Goal: Answer question/provide support

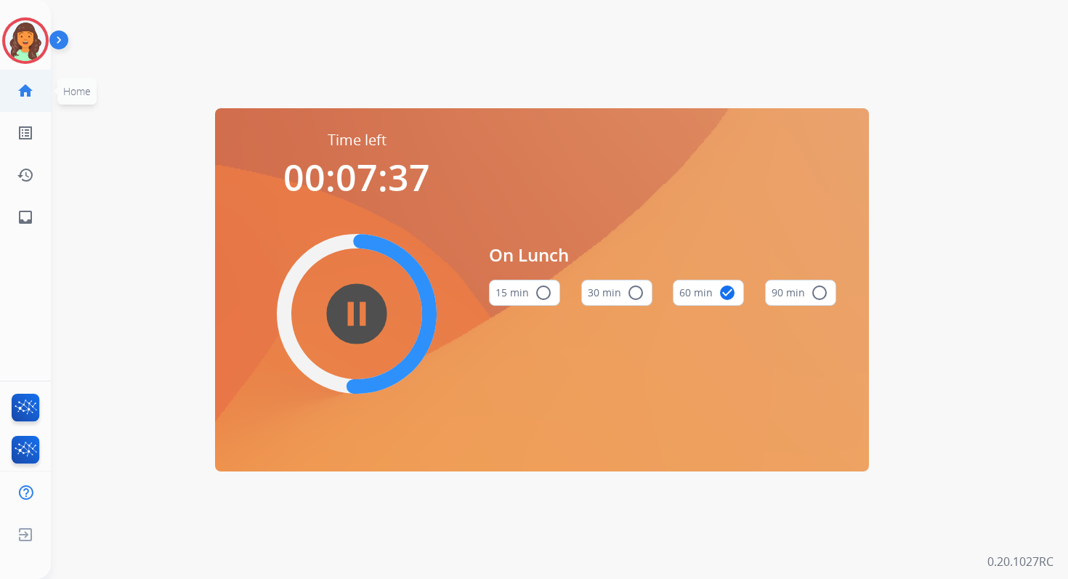
click at [22, 86] on mat-icon "home" at bounding box center [25, 90] width 17 height 17
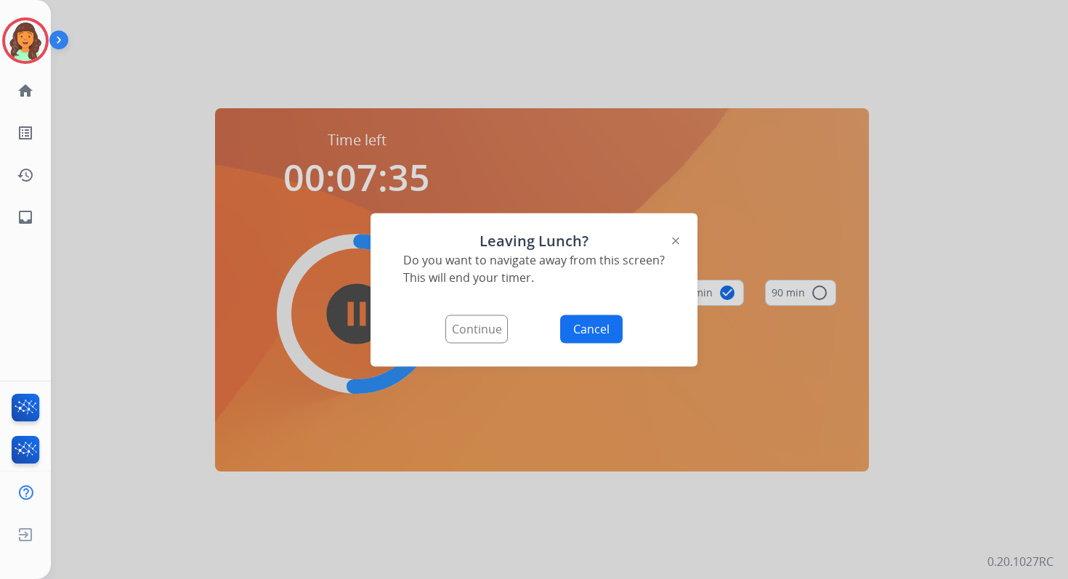
click at [489, 334] on button "Continue" at bounding box center [476, 329] width 62 height 28
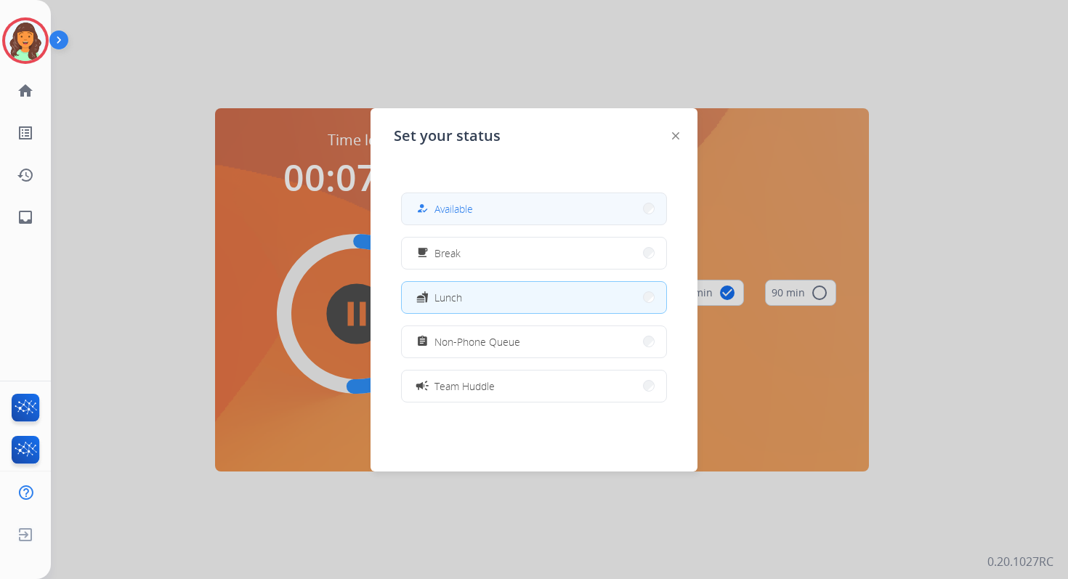
click at [481, 217] on button "how_to_reg Available" at bounding box center [534, 208] width 265 height 31
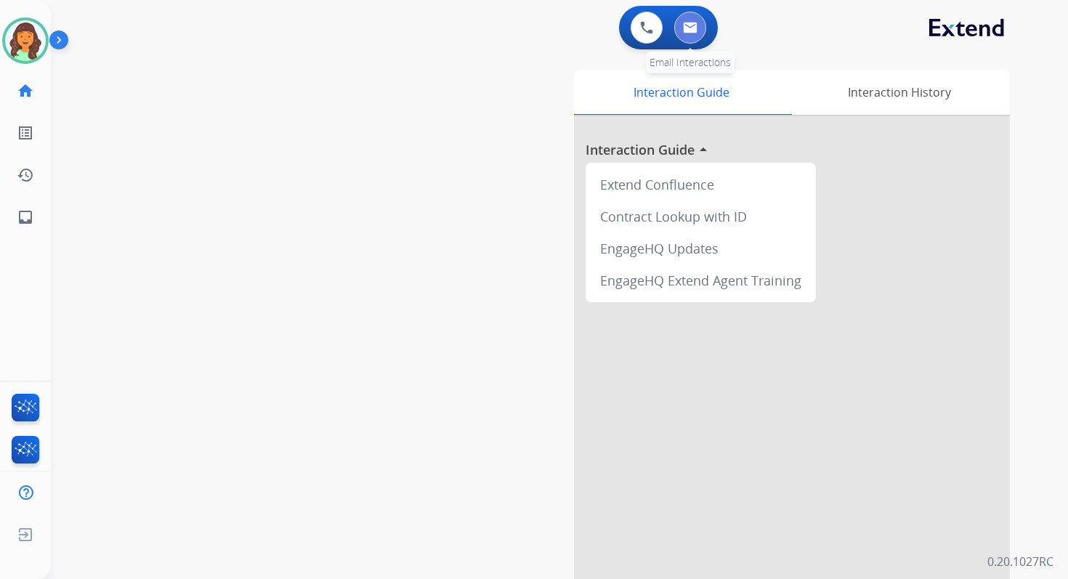
click at [685, 29] on img at bounding box center [690, 28] width 15 height 12
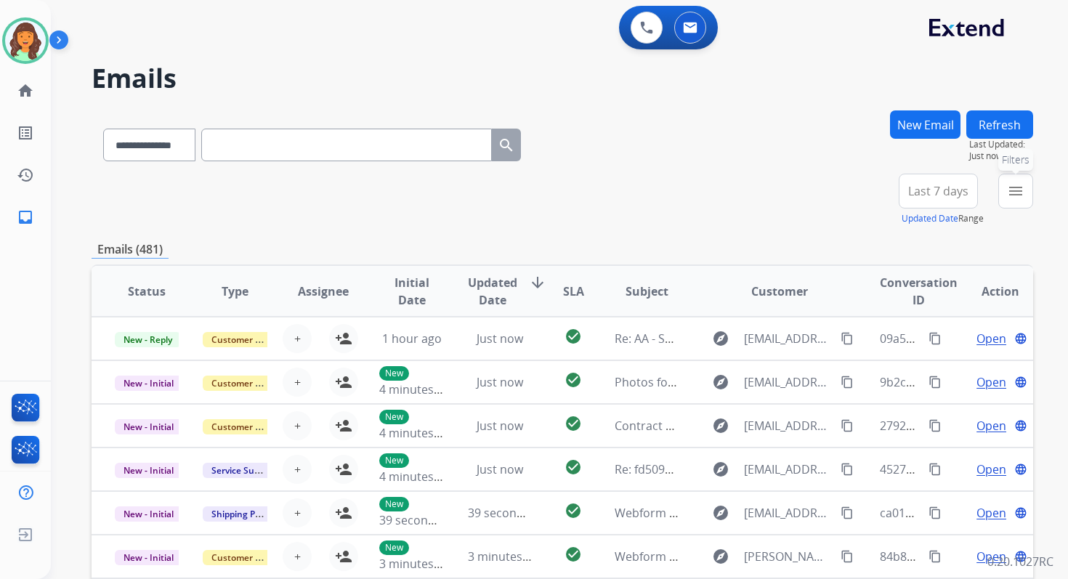
click at [1012, 190] on mat-icon "menu" at bounding box center [1015, 190] width 17 height 17
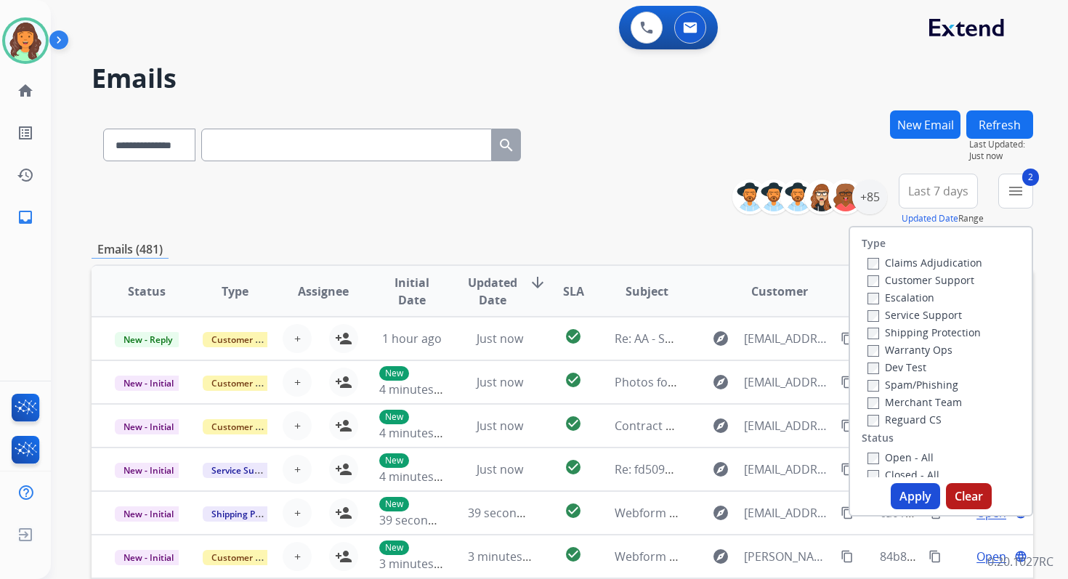
click at [905, 496] on button "Apply" at bounding box center [915, 496] width 49 height 26
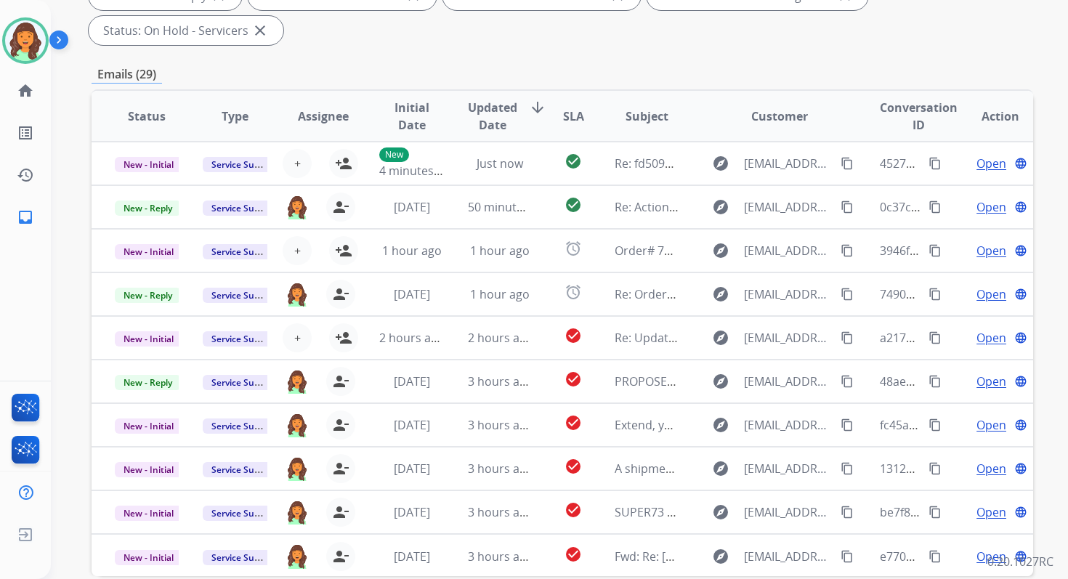
scroll to position [352, 0]
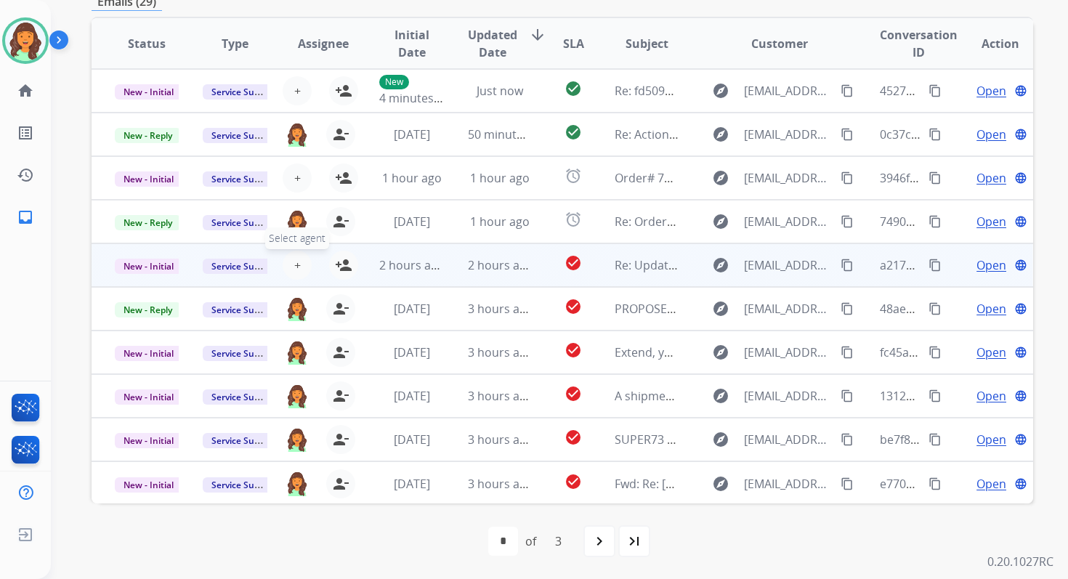
click at [298, 262] on button "+ Select agent" at bounding box center [297, 265] width 29 height 29
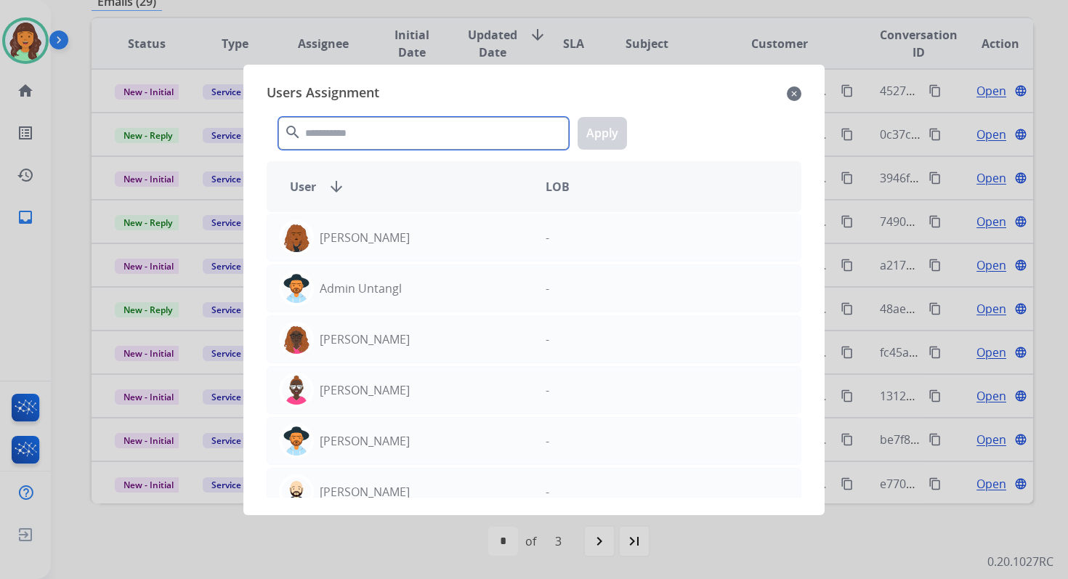
click at [397, 130] on input "text" at bounding box center [423, 133] width 291 height 33
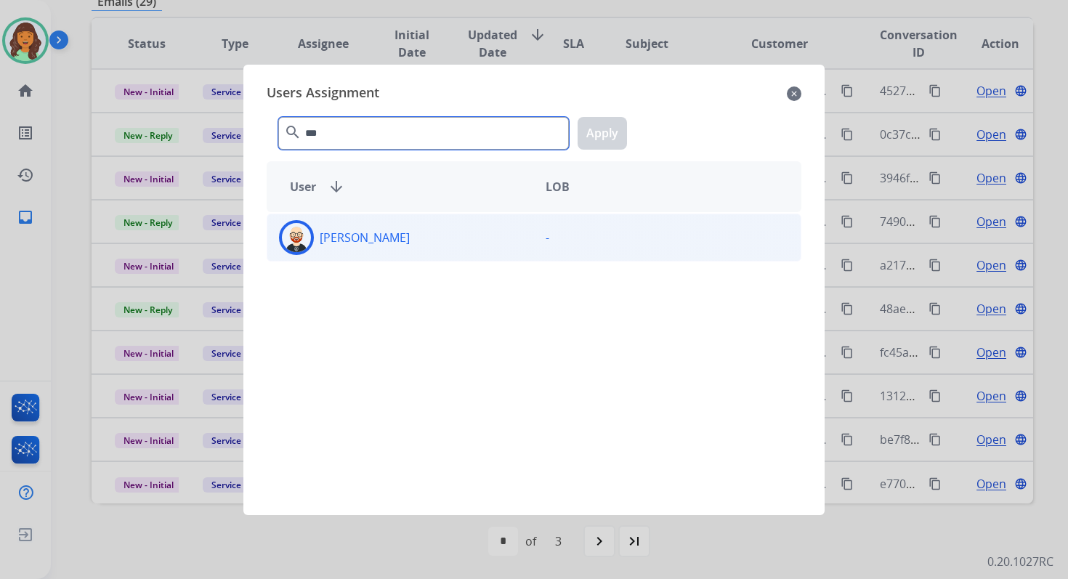
type input "***"
click at [411, 238] on div "[PERSON_NAME]" at bounding box center [400, 237] width 267 height 35
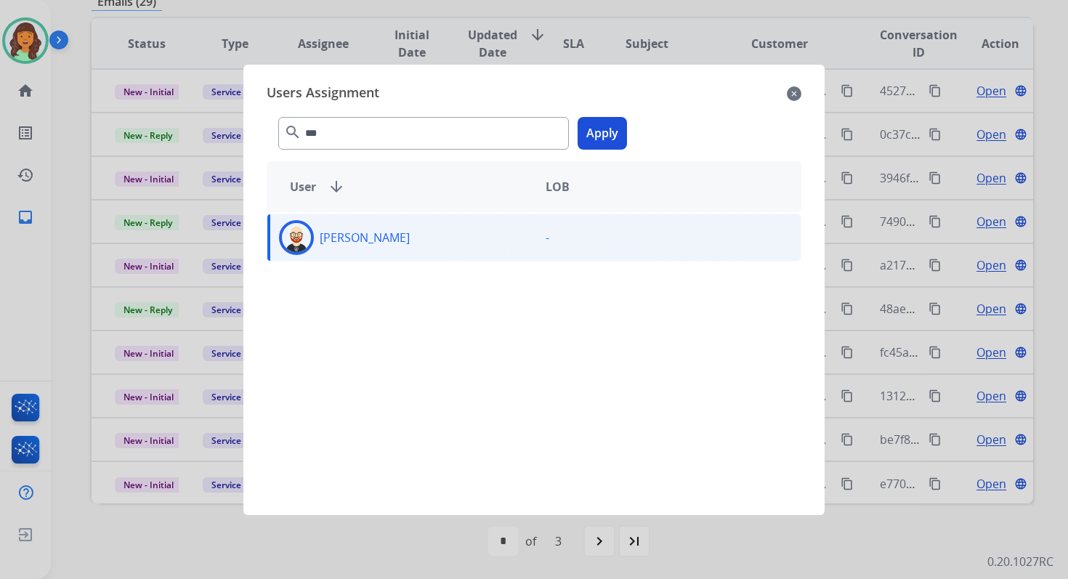
click at [600, 145] on button "Apply" at bounding box center [602, 133] width 49 height 33
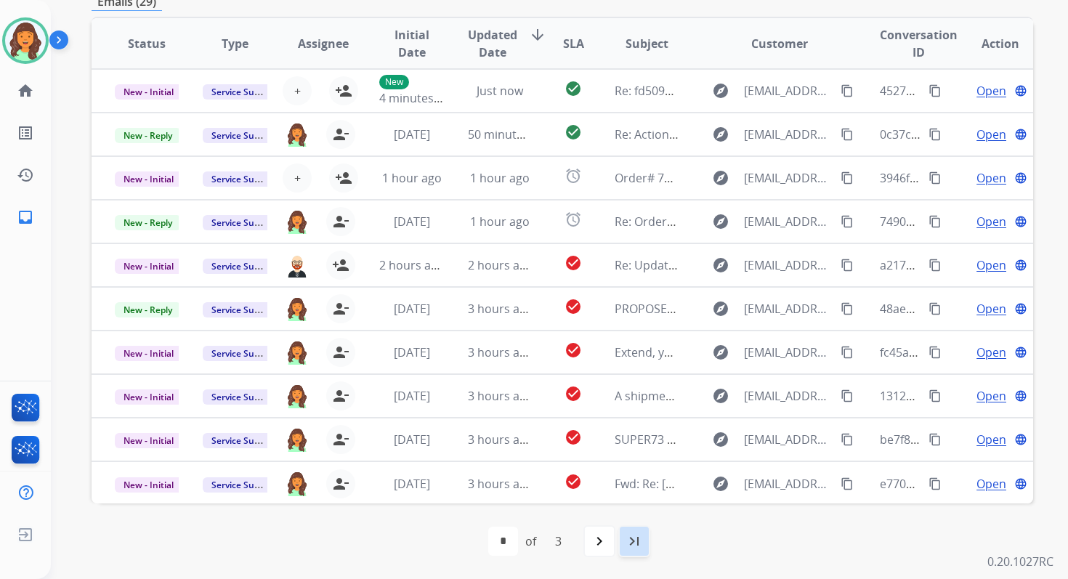
click at [633, 537] on mat-icon "last_page" at bounding box center [634, 541] width 17 height 17
select select "*"
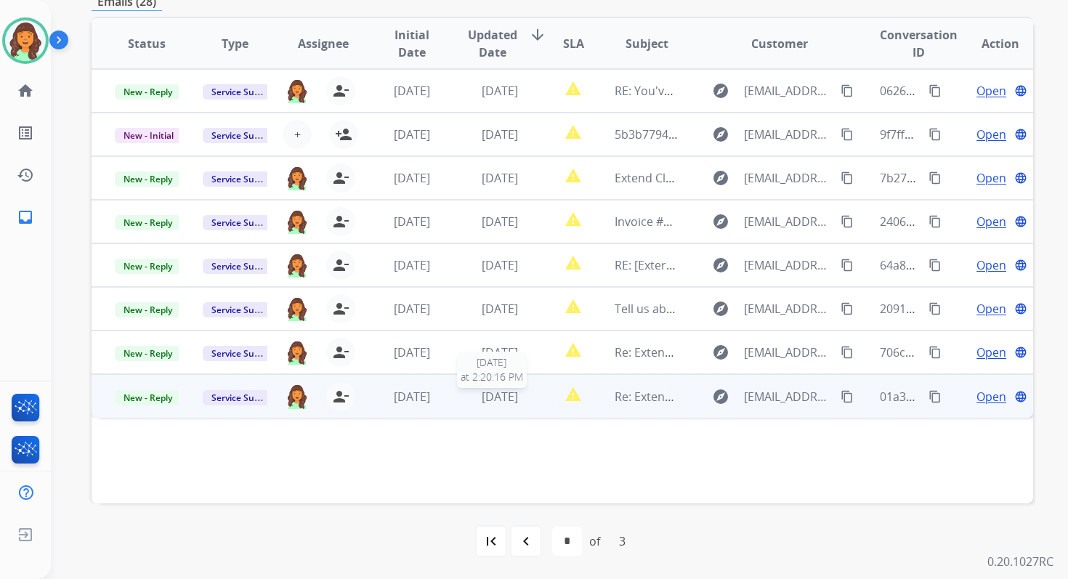
click at [494, 396] on span "[DATE]" at bounding box center [500, 397] width 36 height 16
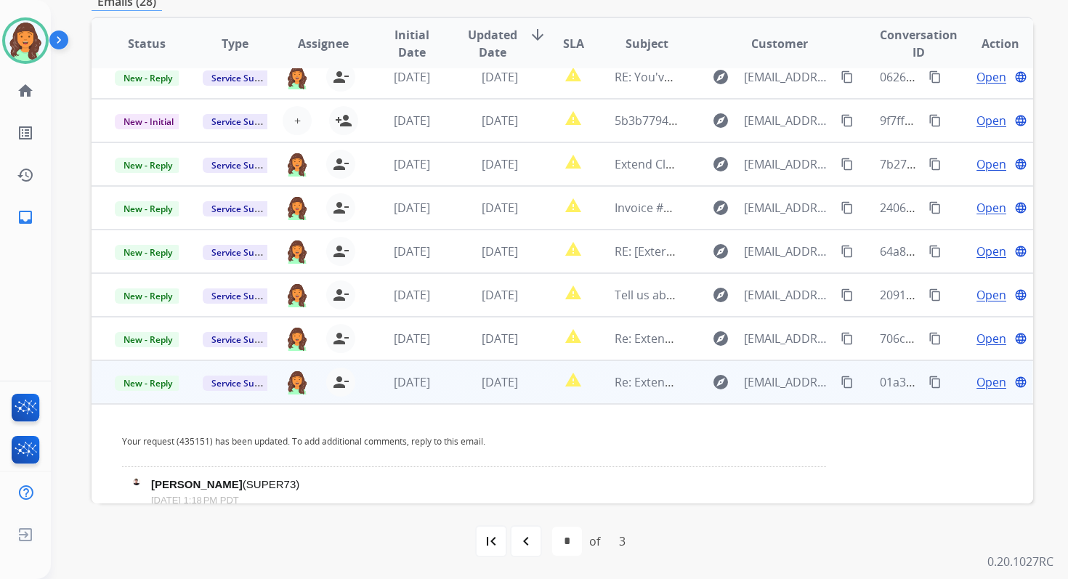
scroll to position [9, 0]
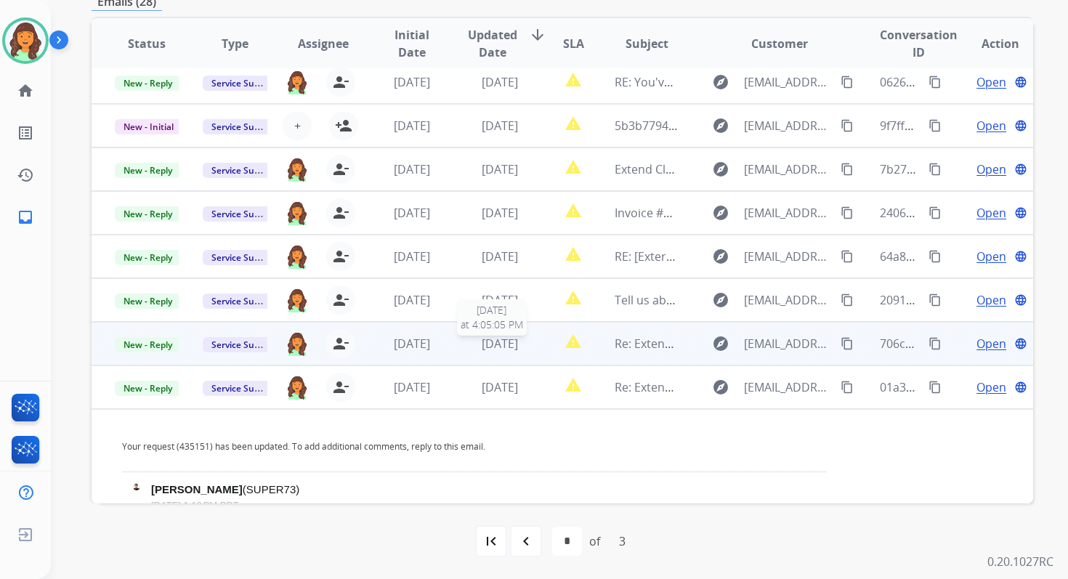
click at [498, 335] on div "[DATE]" at bounding box center [500, 343] width 64 height 17
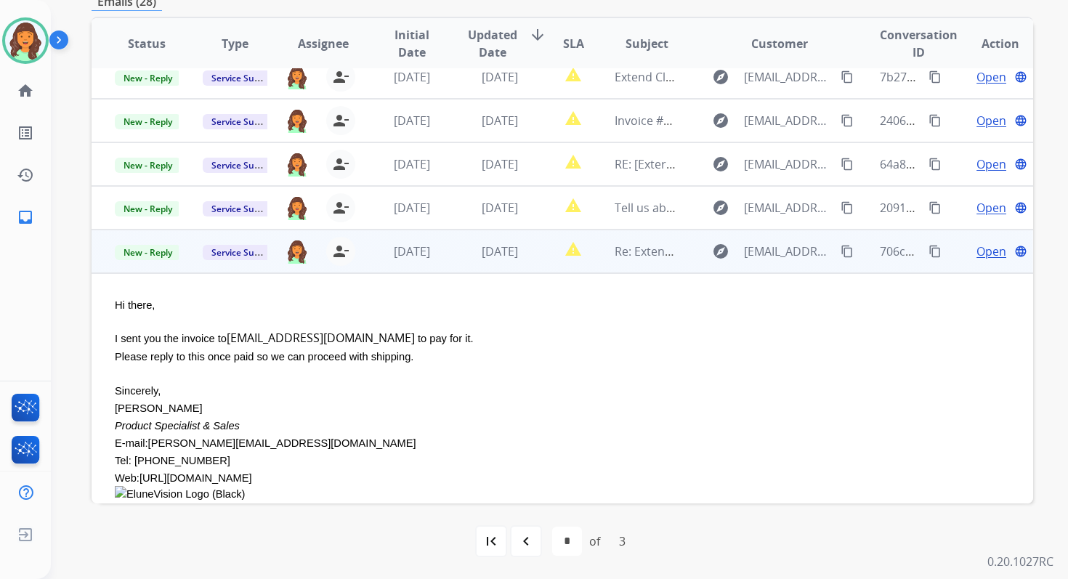
scroll to position [0, 0]
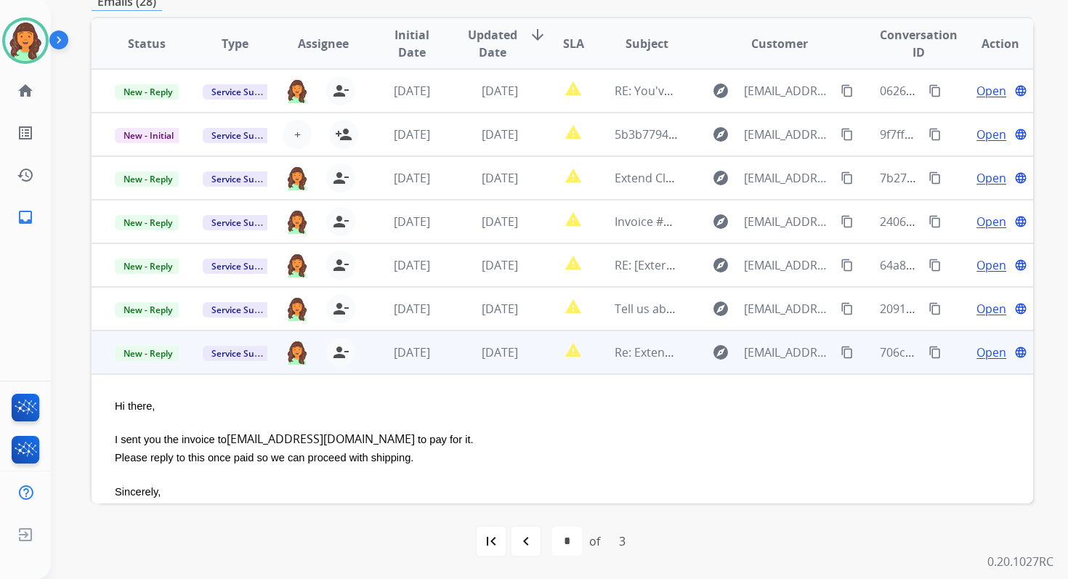
click at [990, 347] on span "Open" at bounding box center [992, 352] width 30 height 17
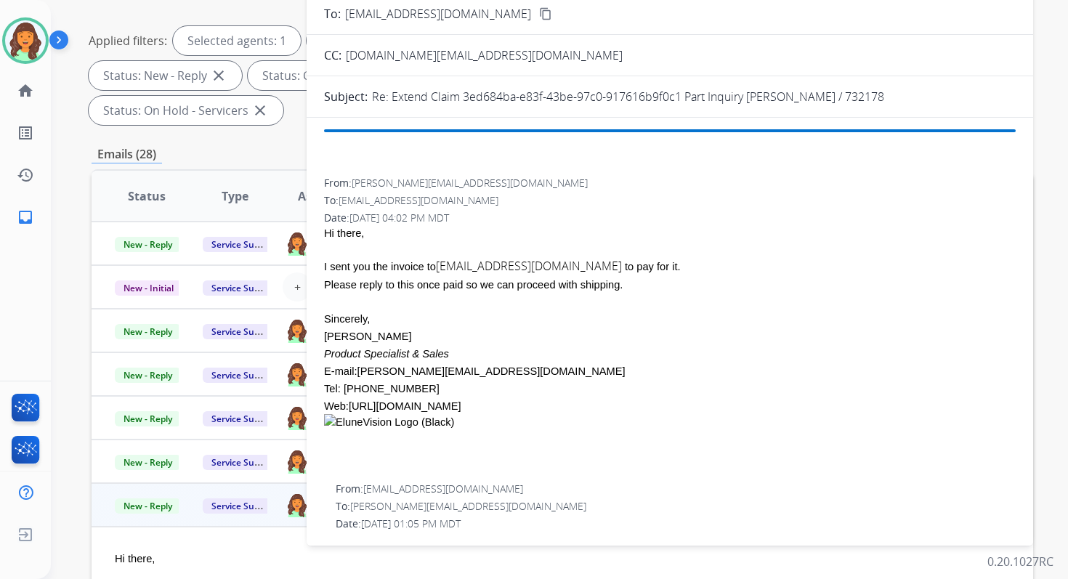
scroll to position [182, 0]
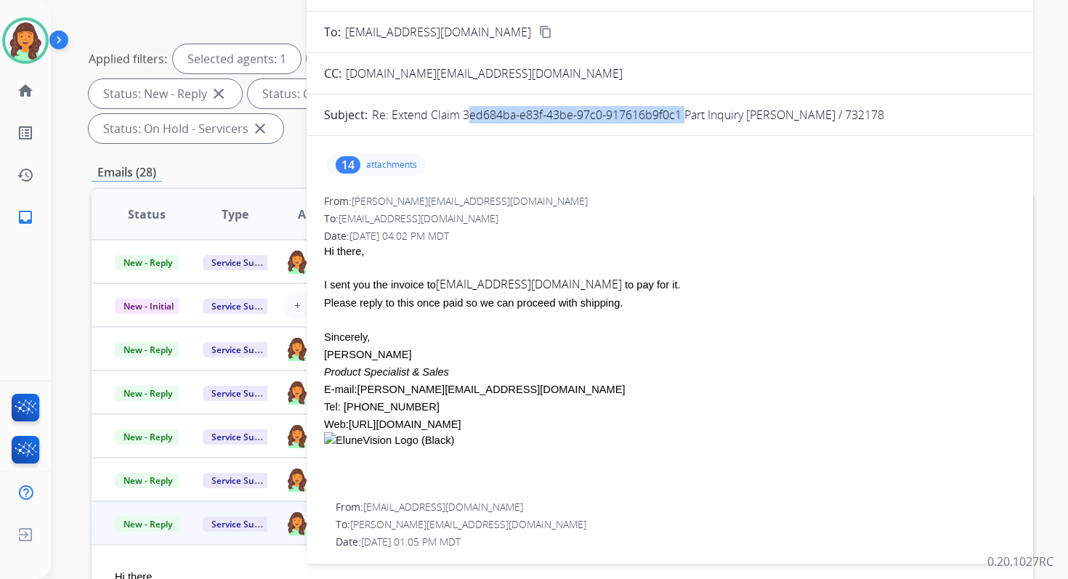
drag, startPoint x: 461, startPoint y: 116, endPoint x: 679, endPoint y: 112, distance: 218.8
click at [679, 112] on p "Re: Extend Claim 3ed684ba-e83f-43be-97c0-917616b9f0c1 Part Inquiry [PERSON_NAME…" at bounding box center [628, 114] width 512 height 17
click at [381, 166] on p "attachments" at bounding box center [391, 165] width 51 height 12
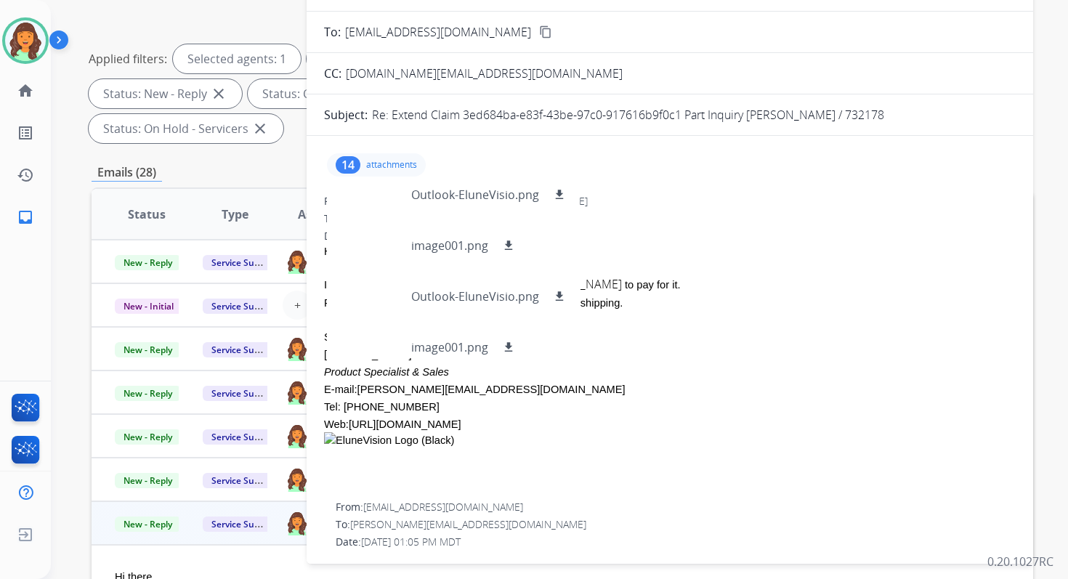
scroll to position [0, 0]
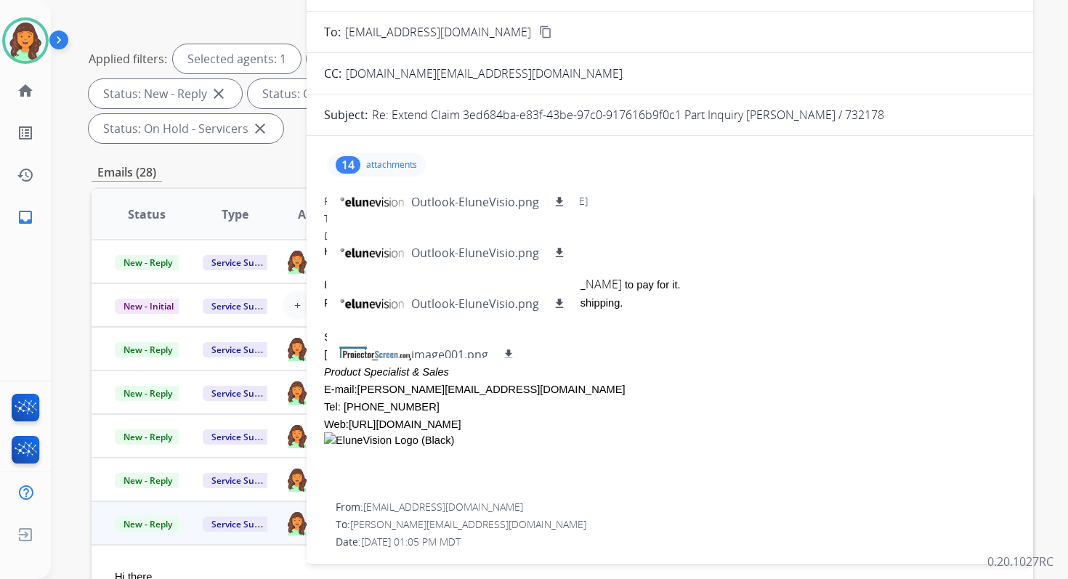
click at [718, 194] on div "From: [PERSON_NAME][EMAIL_ADDRESS][DOMAIN_NAME]" at bounding box center [670, 201] width 692 height 15
click at [389, 162] on p "attachments" at bounding box center [391, 165] width 51 height 12
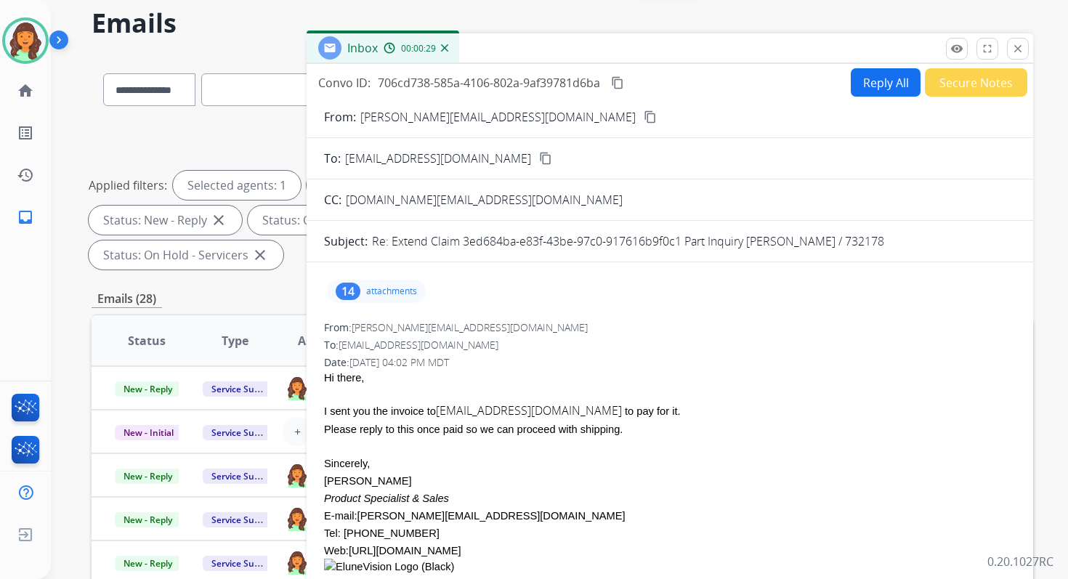
scroll to position [57, 0]
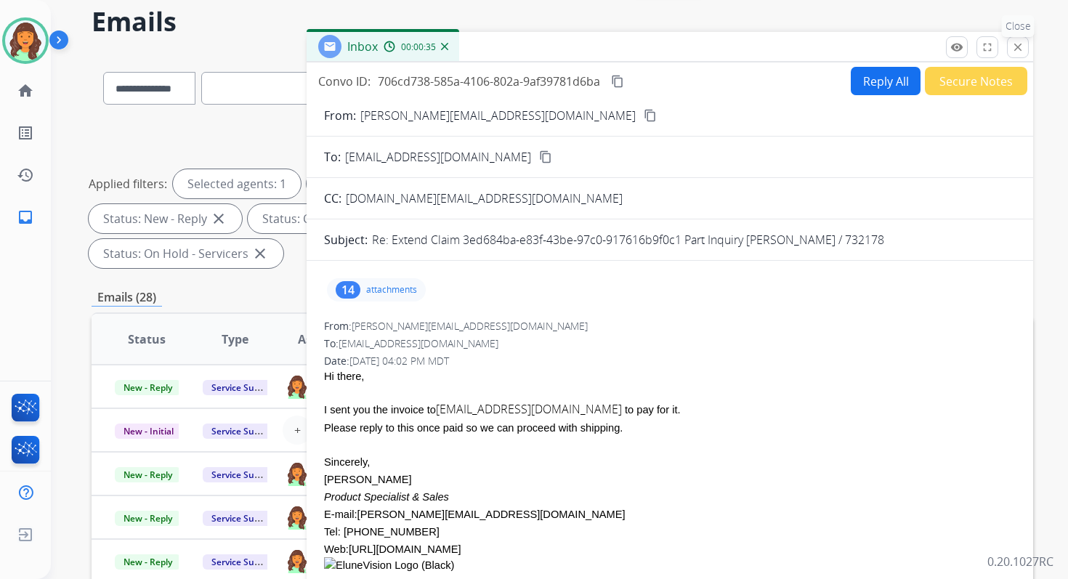
click at [1016, 44] on mat-icon "close" at bounding box center [1018, 47] width 13 height 13
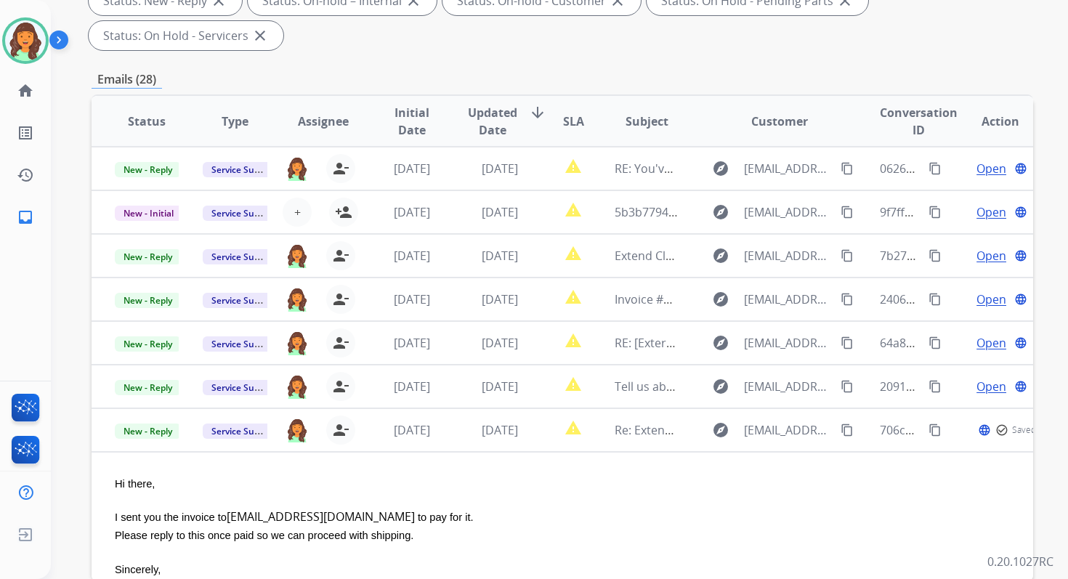
scroll to position [352, 0]
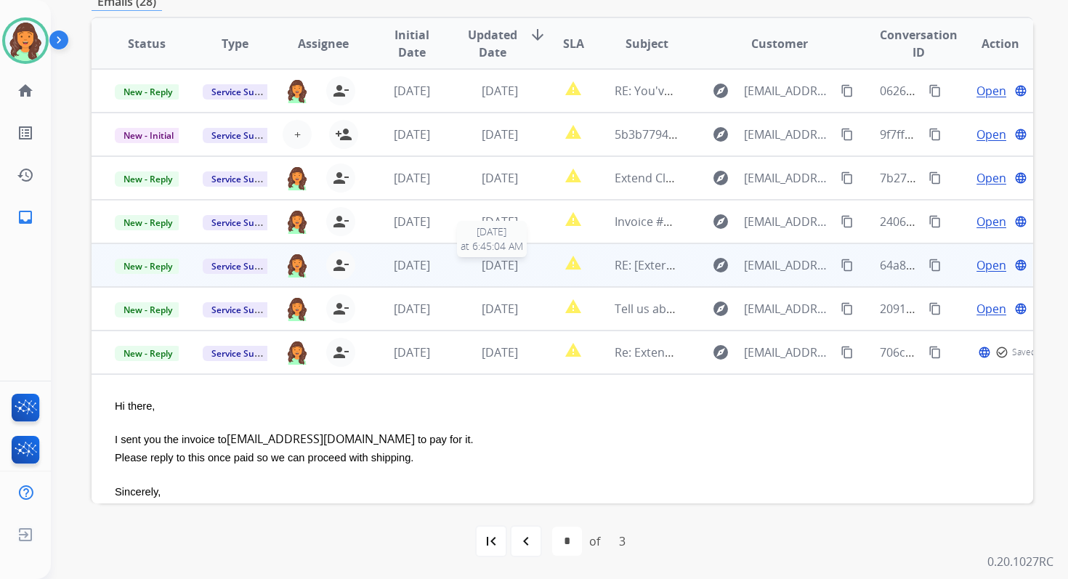
click at [482, 267] on span "[DATE]" at bounding box center [500, 265] width 36 height 16
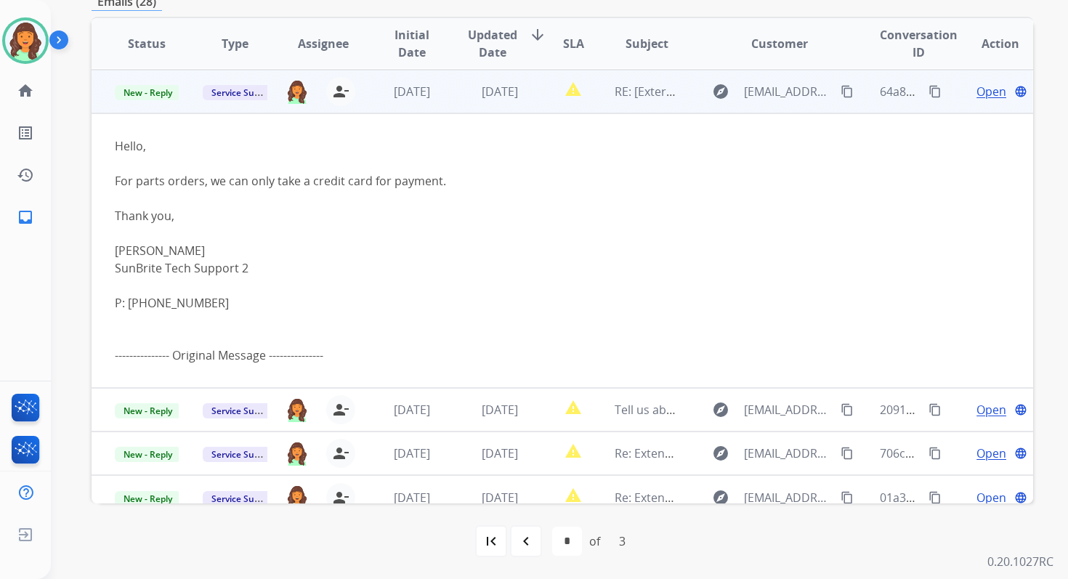
scroll to position [174, 0]
click at [980, 93] on span "Open" at bounding box center [992, 90] width 30 height 17
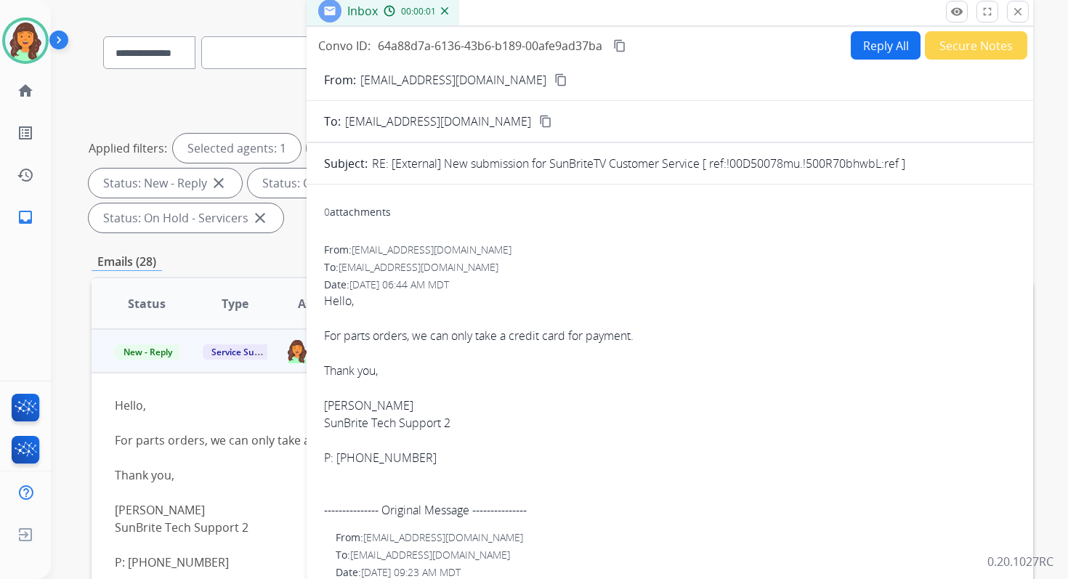
scroll to position [0, 0]
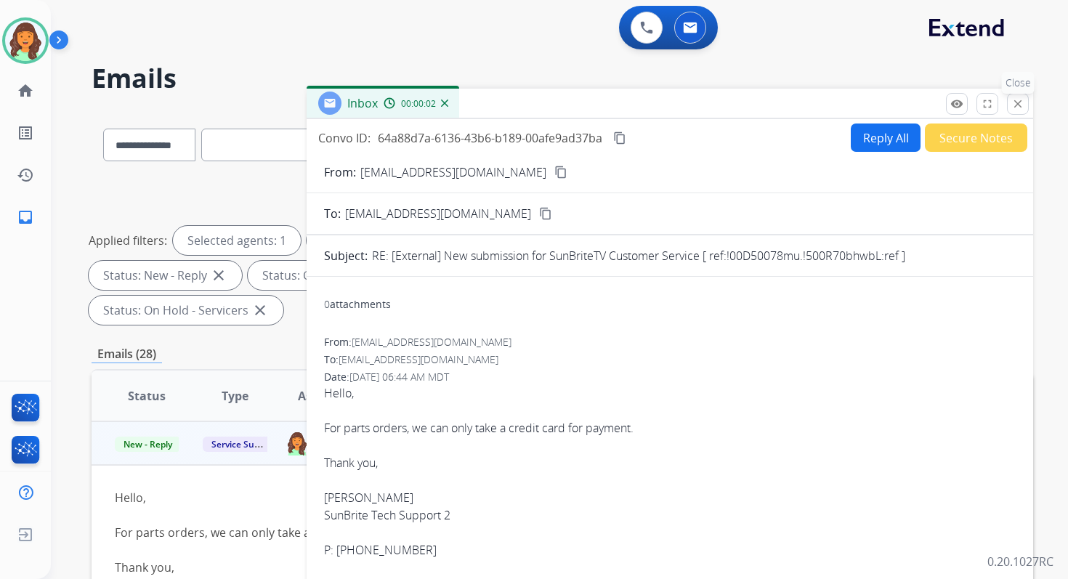
click at [1012, 99] on mat-icon "close" at bounding box center [1018, 103] width 13 height 13
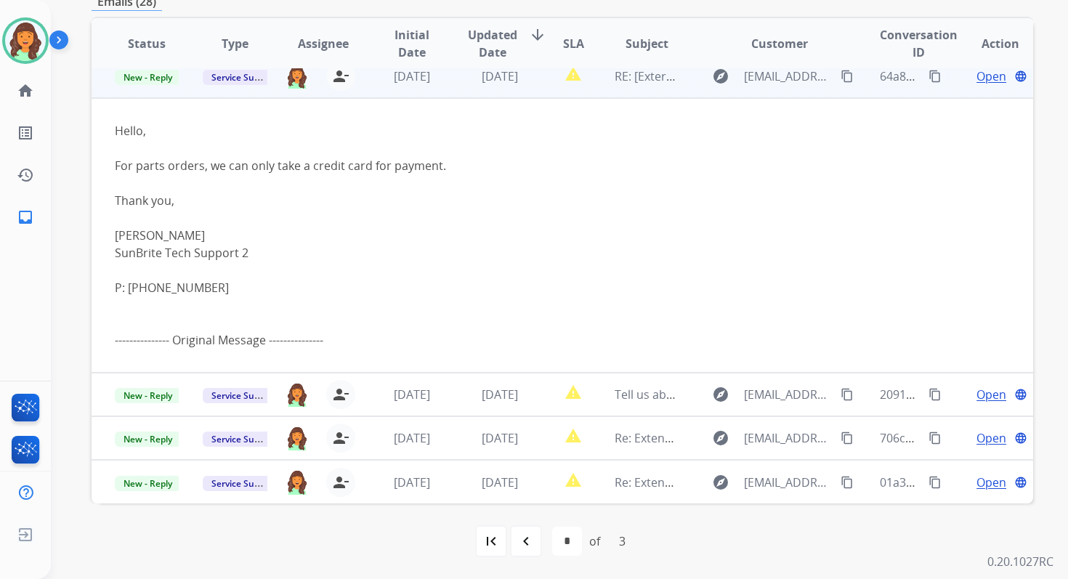
scroll to position [189, 0]
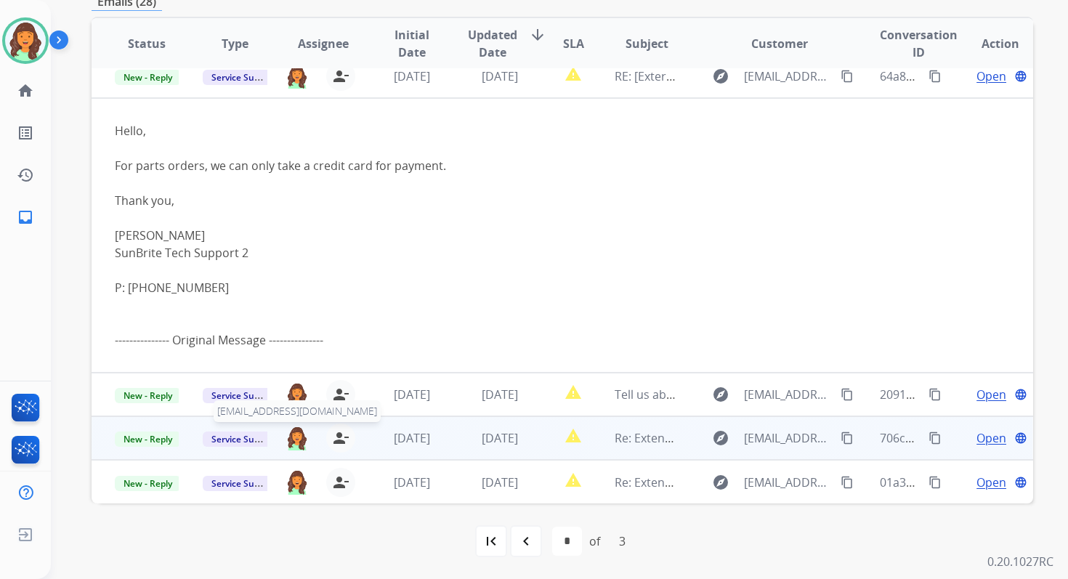
click at [299, 435] on img at bounding box center [297, 438] width 23 height 25
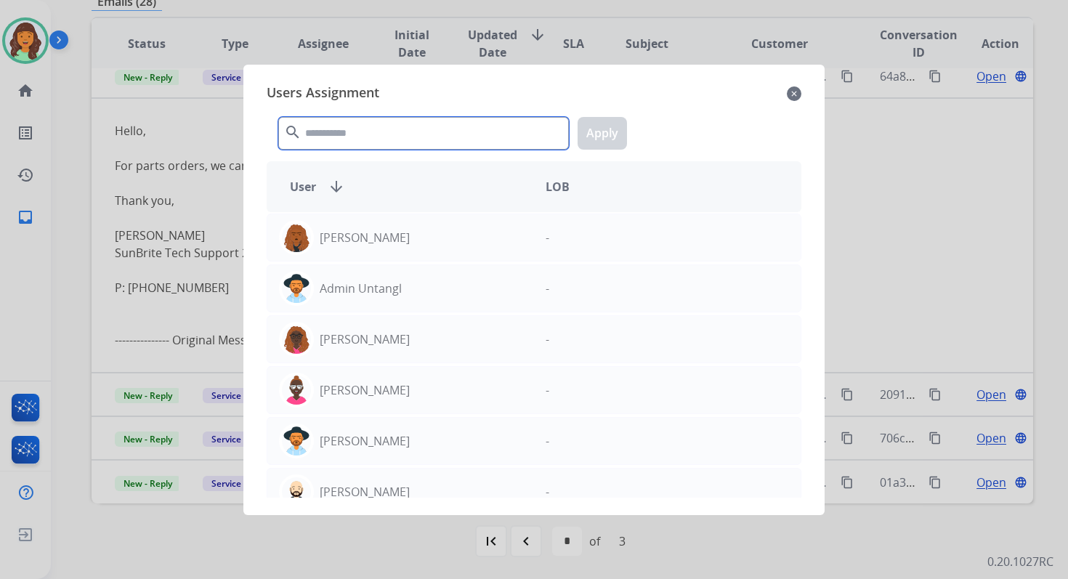
click at [389, 138] on input "text" at bounding box center [423, 133] width 291 height 33
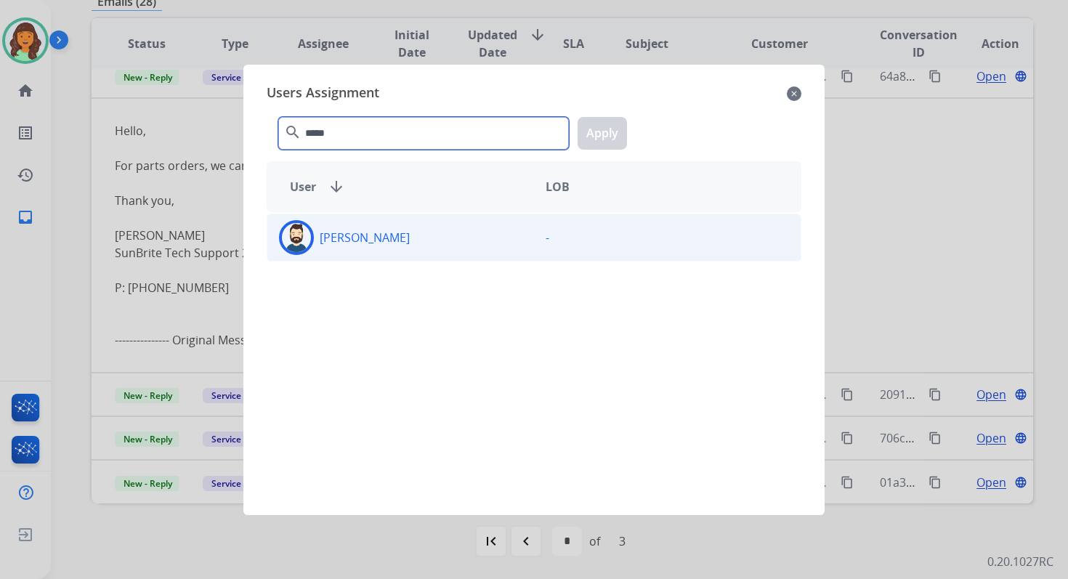
type input "*****"
click at [403, 245] on div "[PERSON_NAME]" at bounding box center [400, 237] width 267 height 35
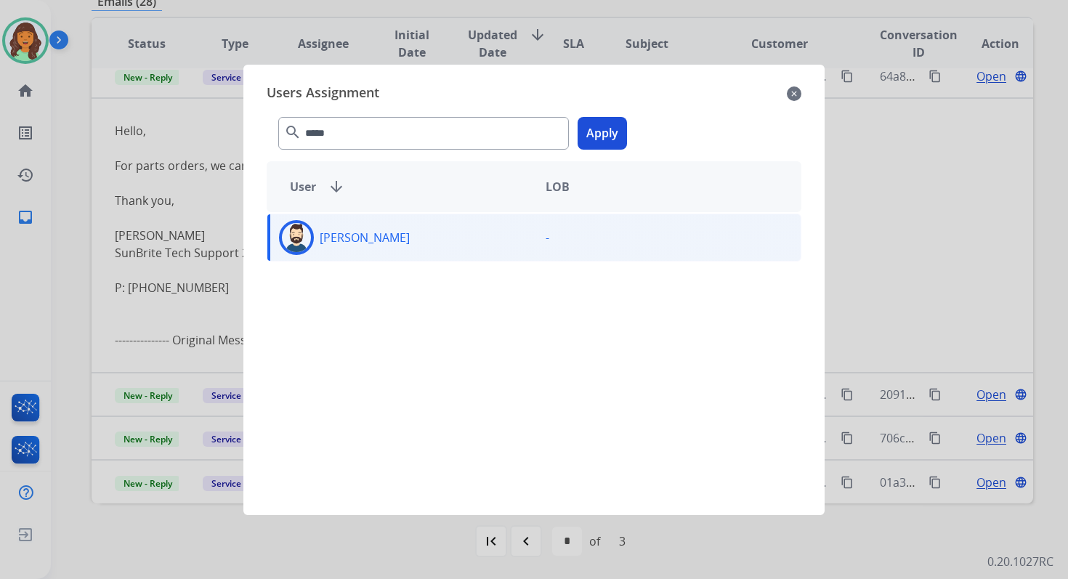
click at [609, 129] on button "Apply" at bounding box center [602, 133] width 49 height 33
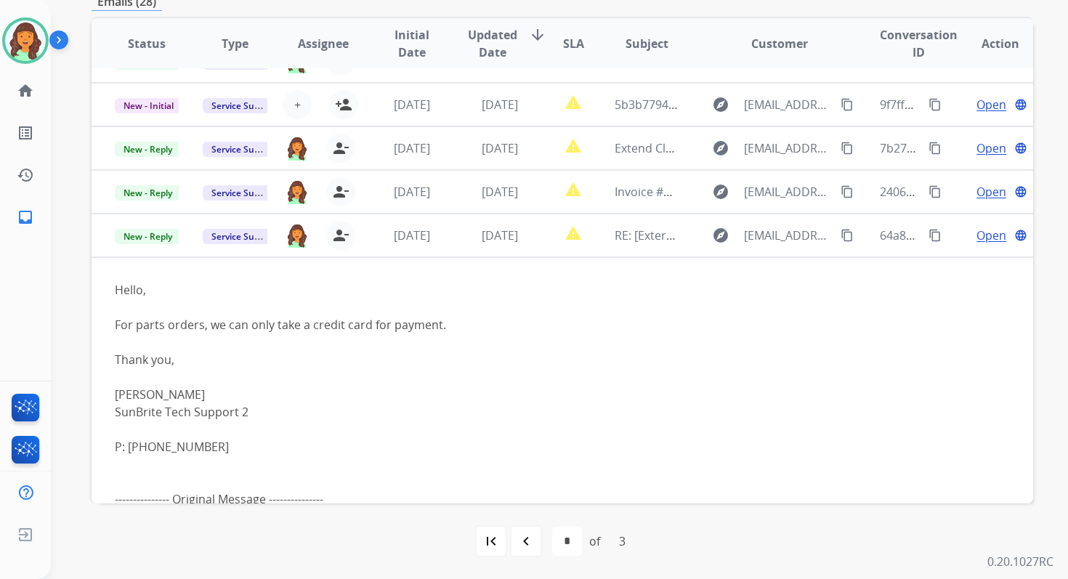
scroll to position [0, 0]
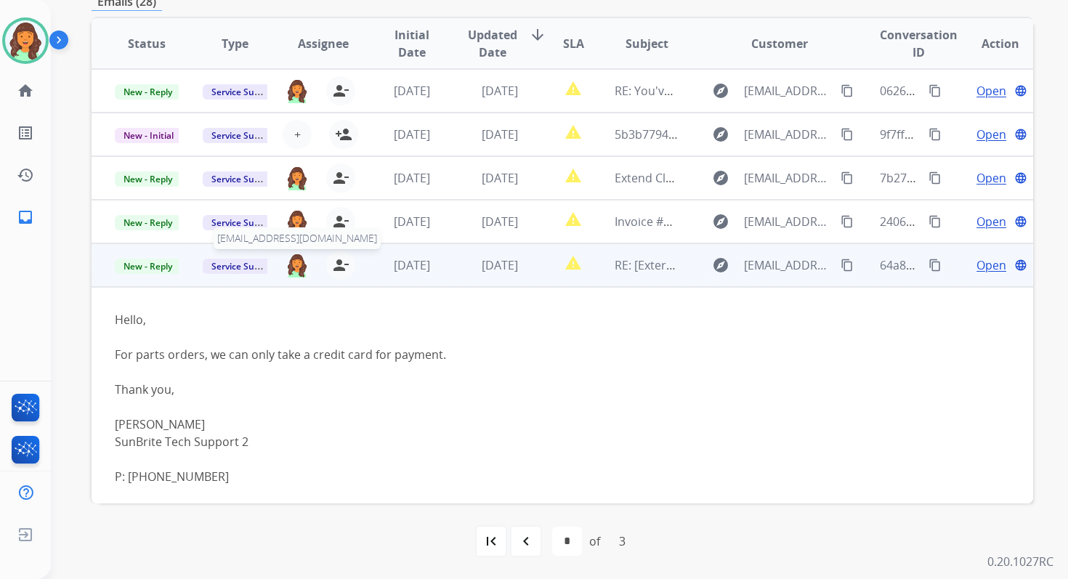
click at [297, 265] on img at bounding box center [297, 265] width 23 height 25
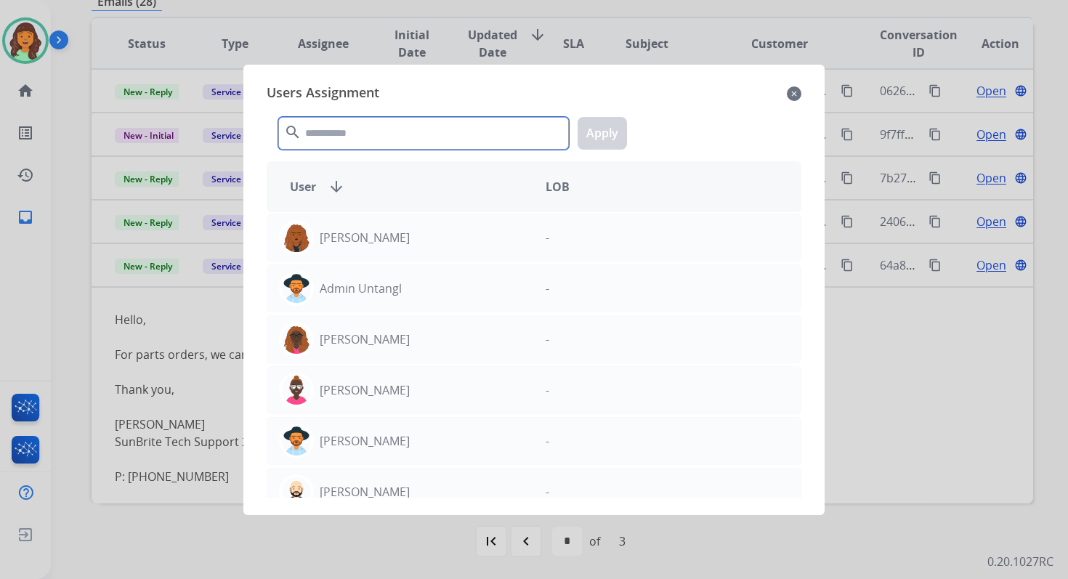
click at [378, 145] on input "text" at bounding box center [423, 133] width 291 height 33
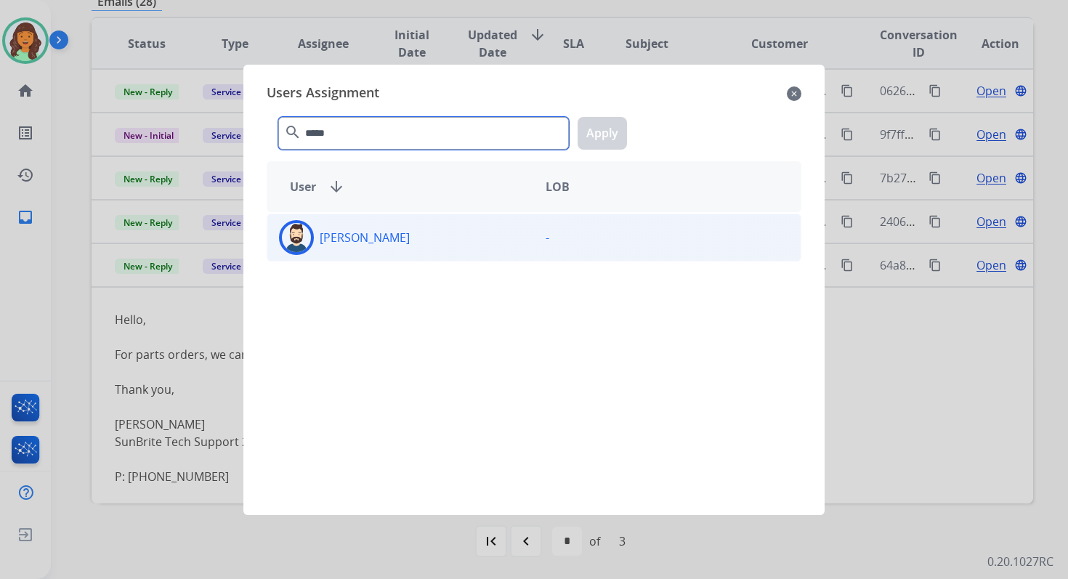
type input "*****"
click at [403, 247] on div "[PERSON_NAME]" at bounding box center [400, 237] width 267 height 35
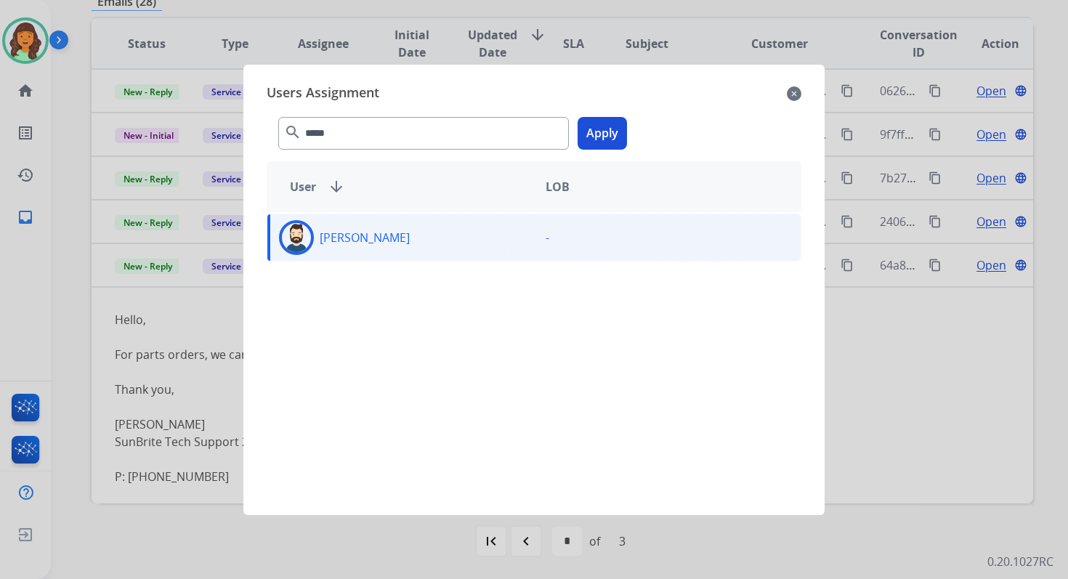
click at [627, 121] on div "***** search Apply" at bounding box center [534, 130] width 535 height 50
click at [613, 129] on button "Apply" at bounding box center [602, 133] width 49 height 33
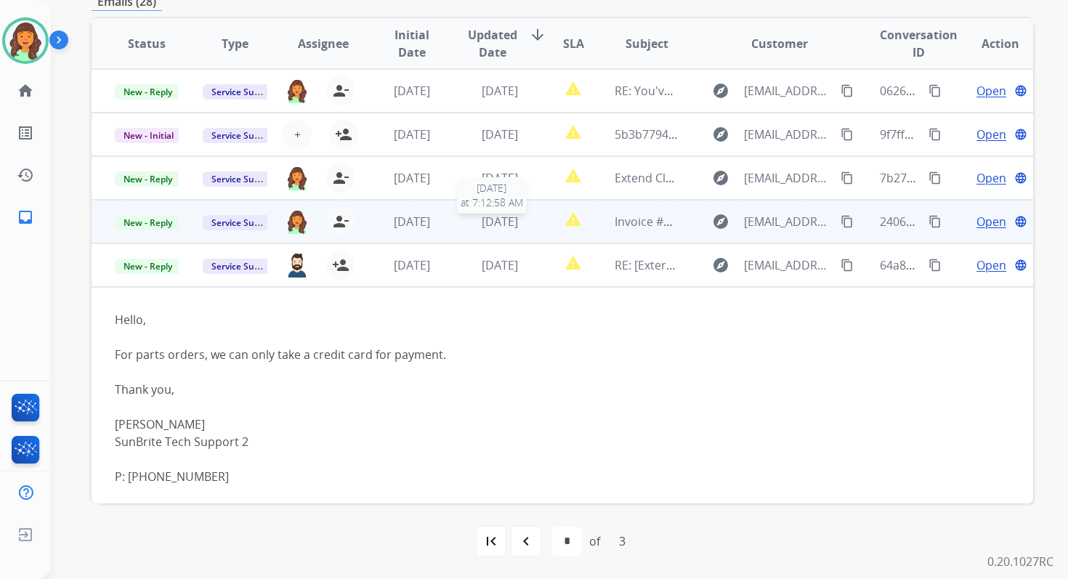
click at [491, 222] on span "[DATE]" at bounding box center [500, 222] width 36 height 16
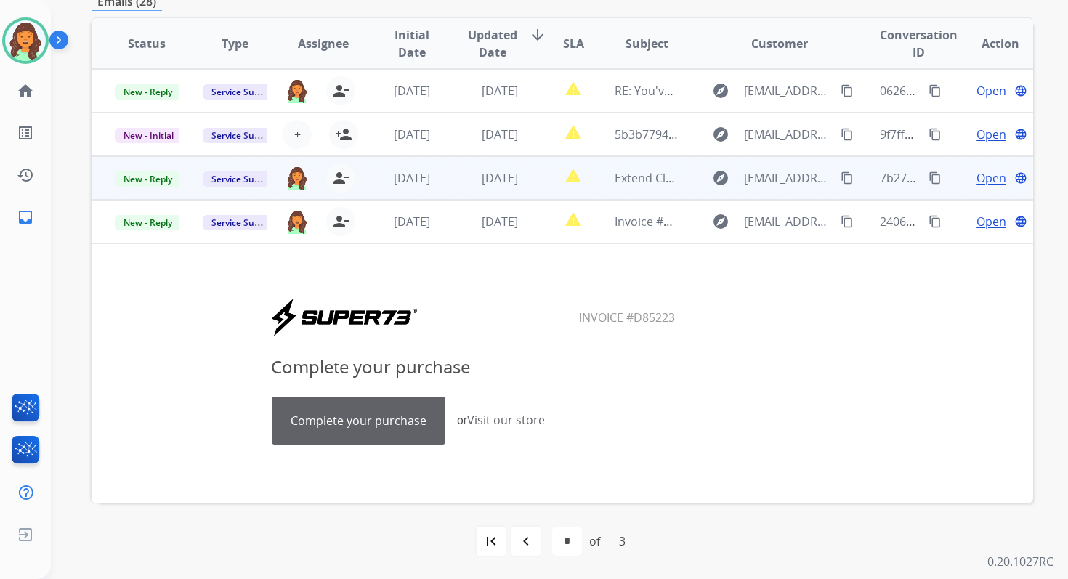
click at [491, 186] on div "[DATE]" at bounding box center [500, 177] width 64 height 17
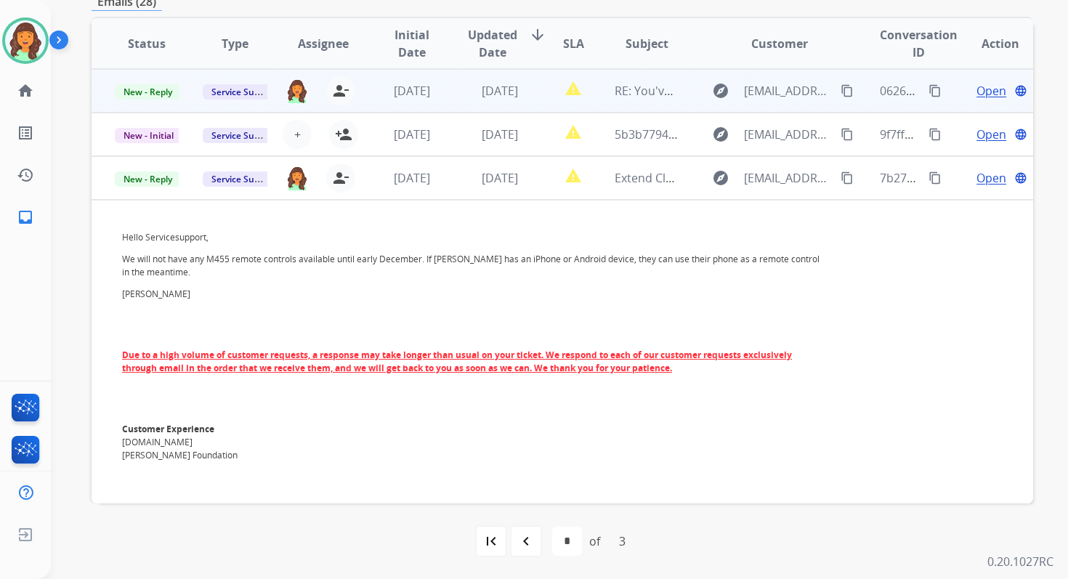
click at [538, 86] on td "report_problem" at bounding box center [562, 91] width 59 height 44
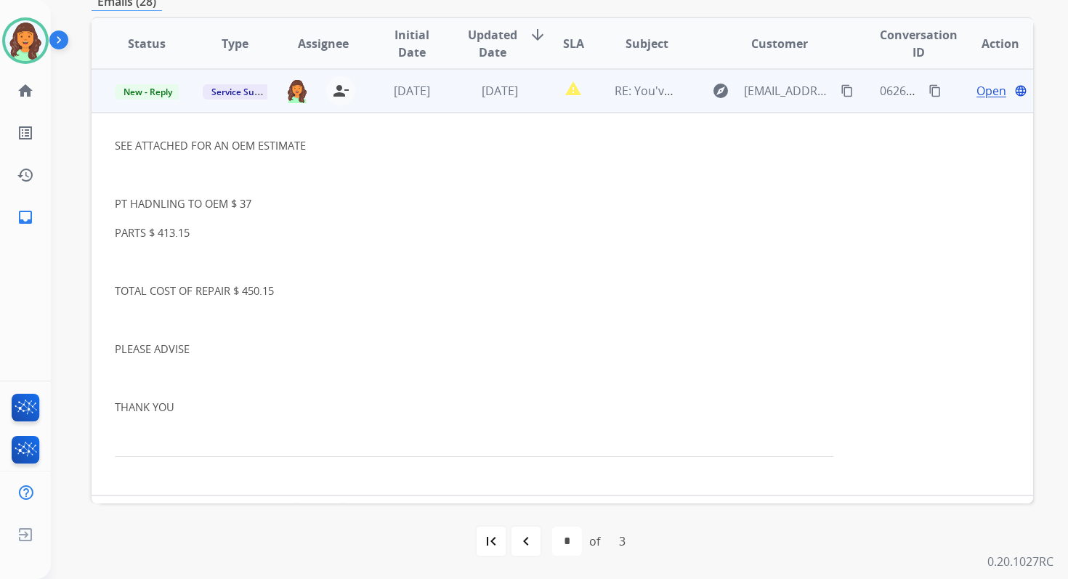
click at [977, 94] on span "Open" at bounding box center [992, 90] width 30 height 17
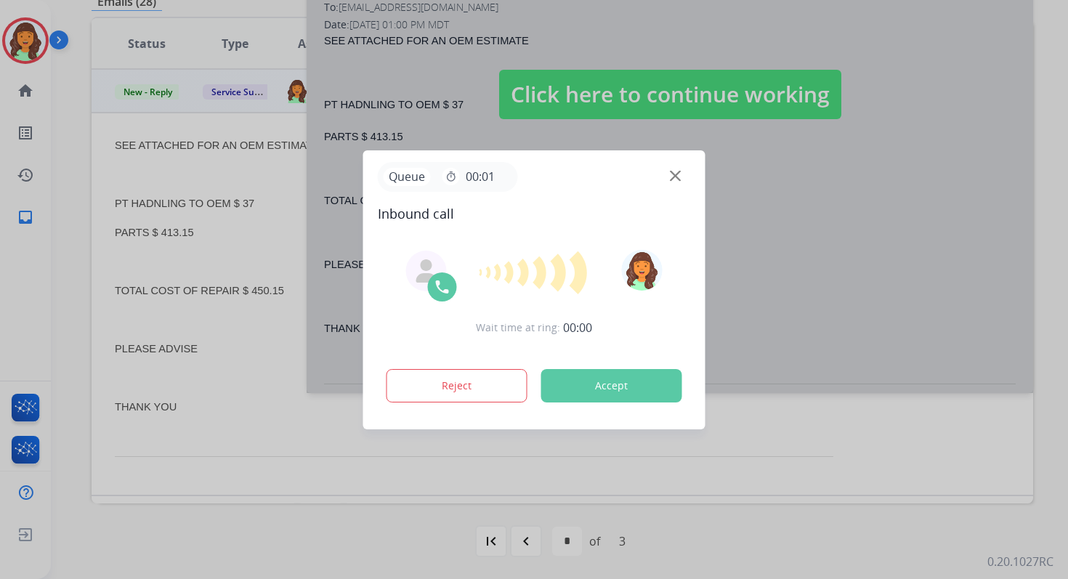
click at [621, 384] on button "Accept" at bounding box center [611, 385] width 141 height 33
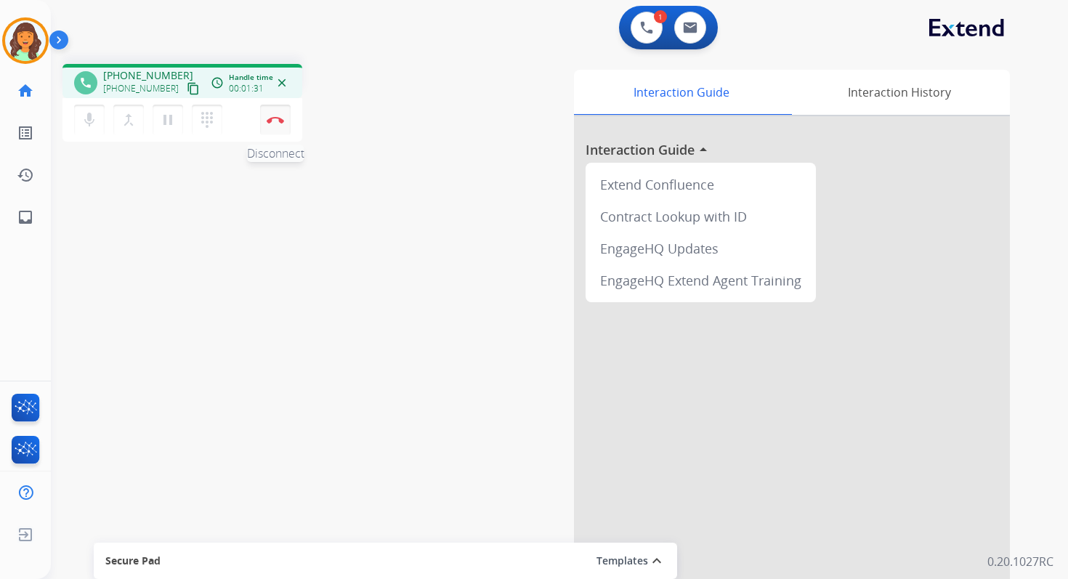
click at [278, 121] on img at bounding box center [275, 119] width 17 height 7
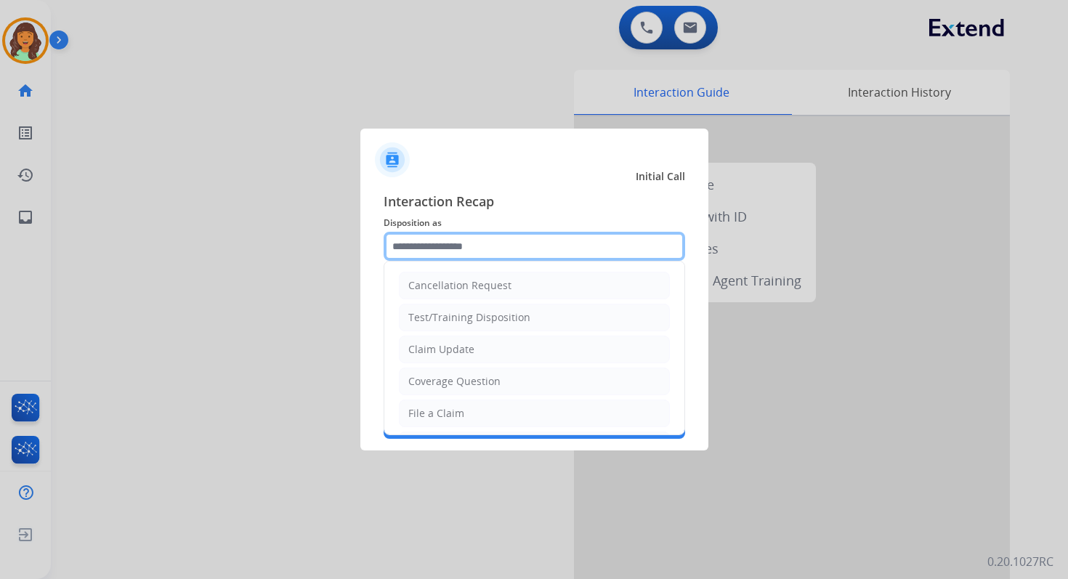
click at [437, 233] on input "text" at bounding box center [535, 246] width 302 height 29
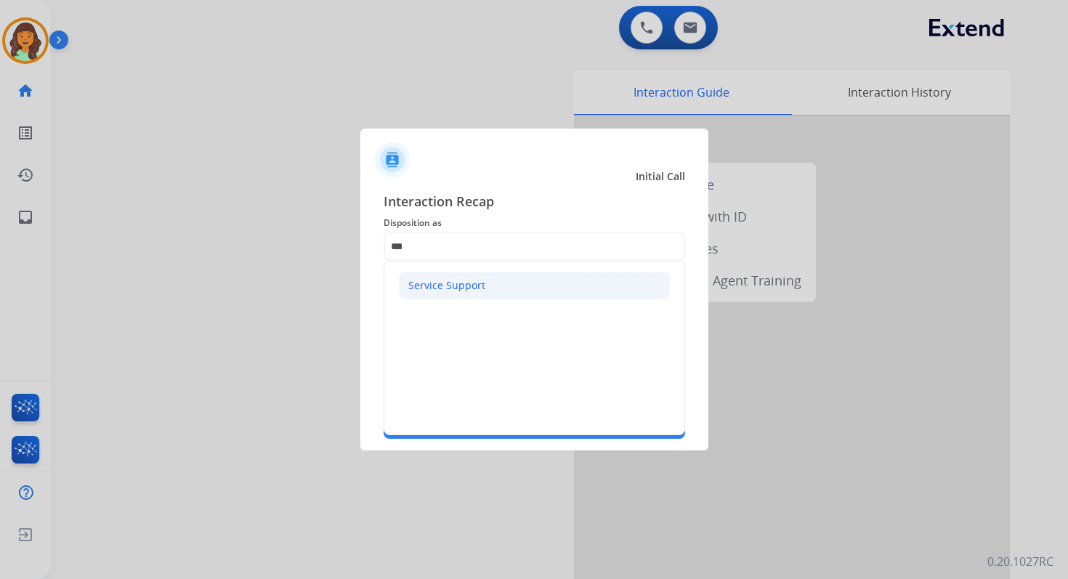
click at [470, 289] on div "Service Support" at bounding box center [446, 285] width 77 height 15
type input "**********"
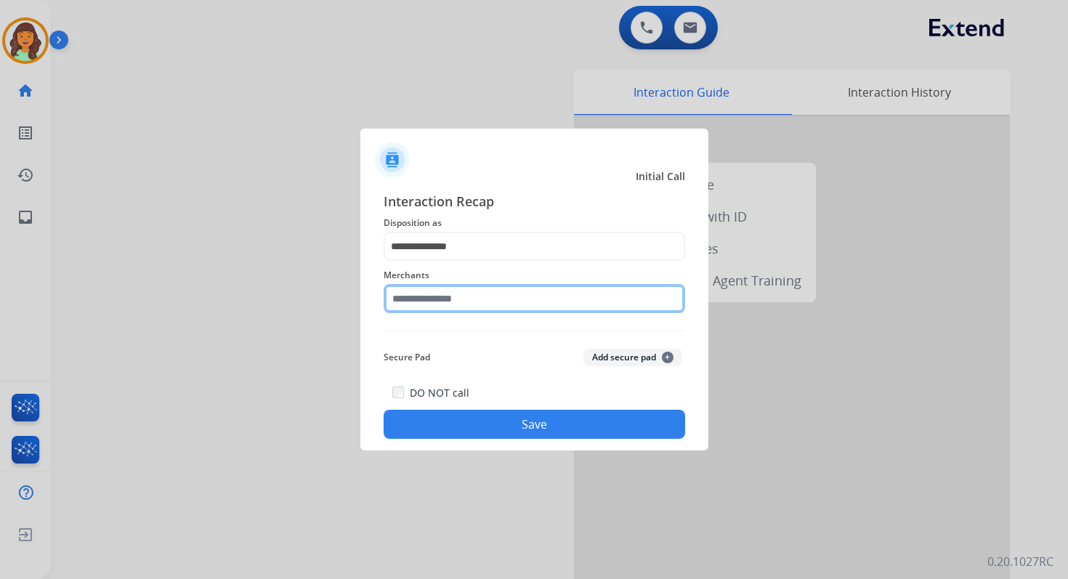
click at [470, 300] on input "text" at bounding box center [535, 298] width 302 height 29
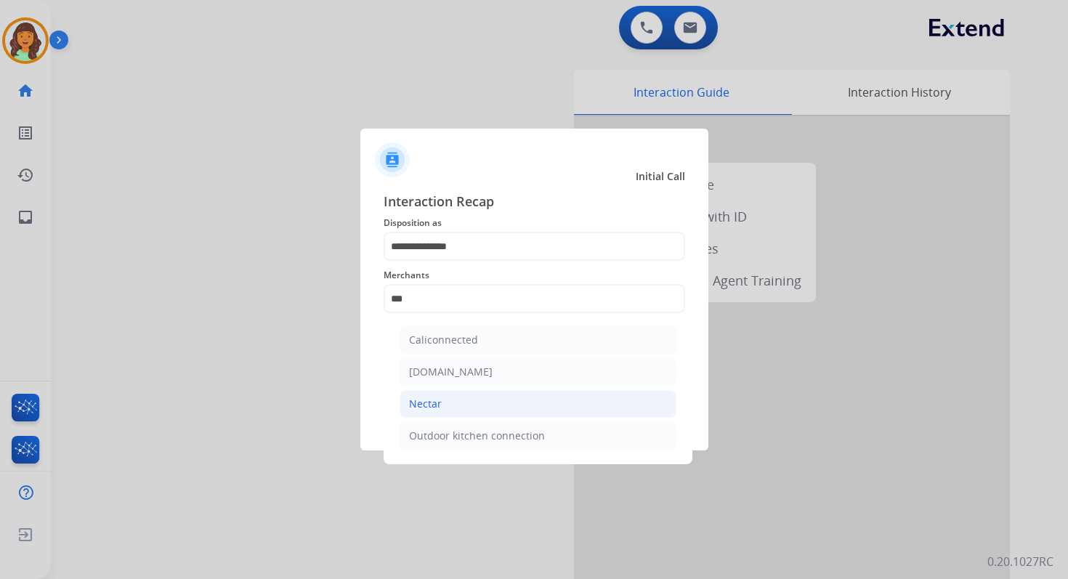
click at [474, 402] on li "Nectar" at bounding box center [538, 404] width 277 height 28
type input "******"
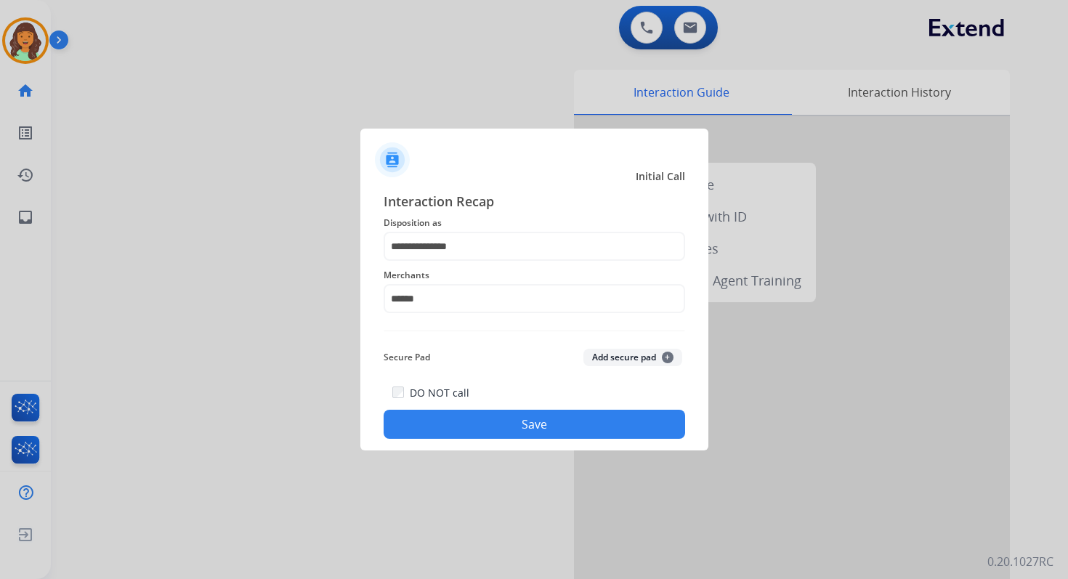
click at [518, 429] on button "Save" at bounding box center [535, 424] width 302 height 29
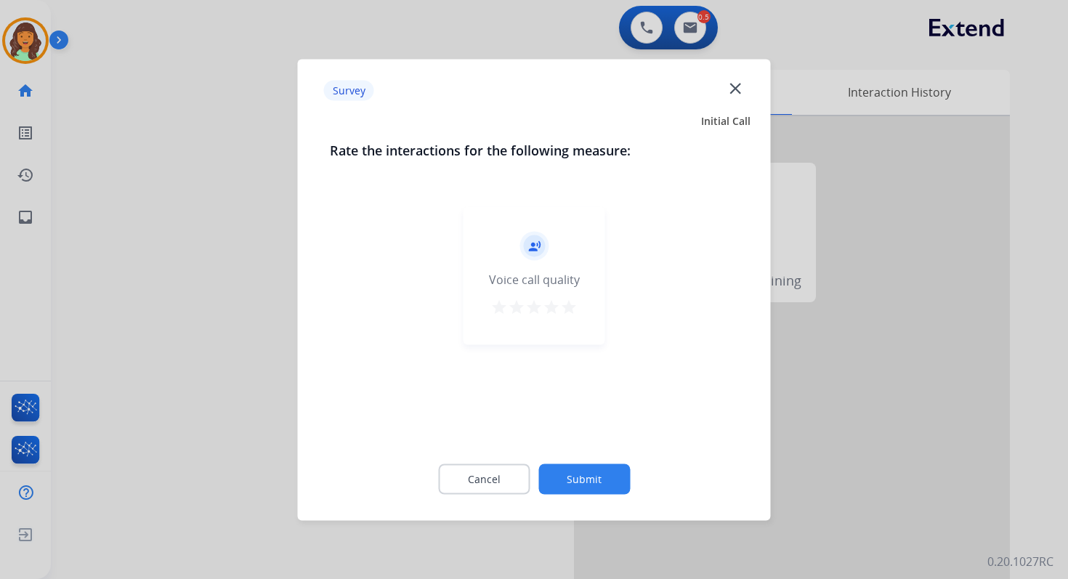
click at [588, 477] on button "Submit" at bounding box center [584, 479] width 92 height 31
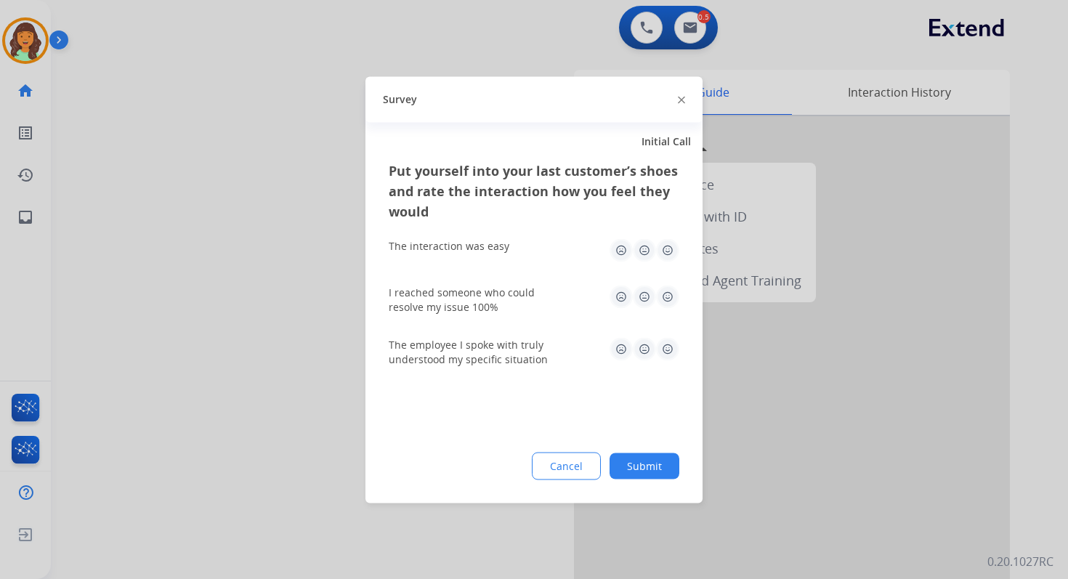
click at [645, 456] on button "Submit" at bounding box center [645, 466] width 70 height 26
